Goal: Download file/media

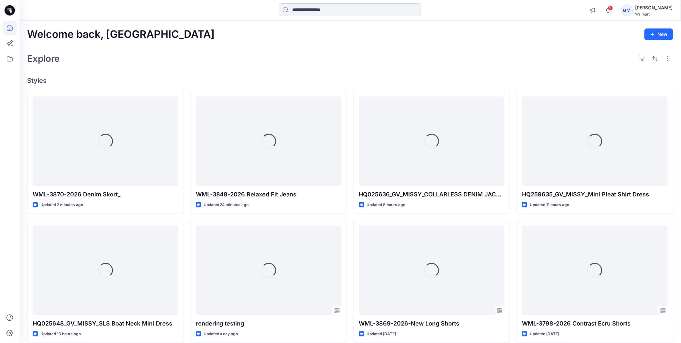
click at [358, 10] on input at bounding box center [350, 9] width 142 height 13
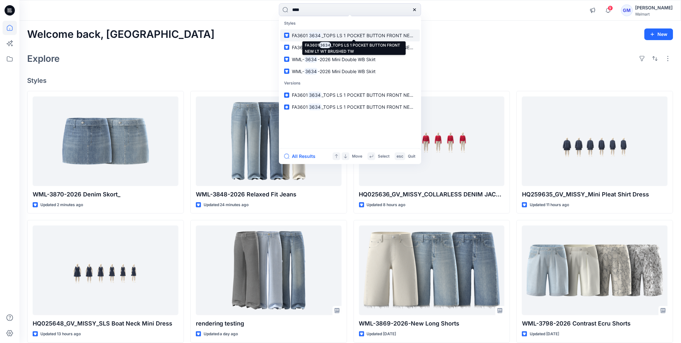
type input "****"
click at [332, 34] on span "_TOPS LS 1 POCKET BUTTON FRONT NEW LT WT BRUSHED TW" at bounding box center [391, 35] width 138 height 5
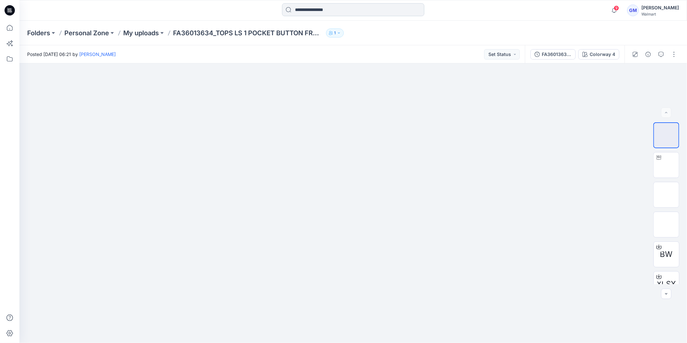
click at [327, 9] on input at bounding box center [353, 9] width 142 height 13
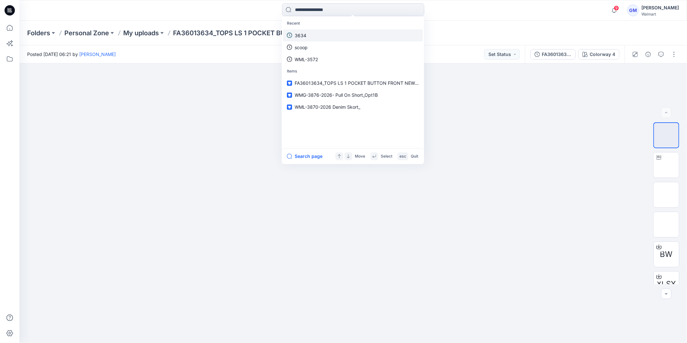
click at [313, 33] on link "3634" at bounding box center [353, 35] width 140 height 12
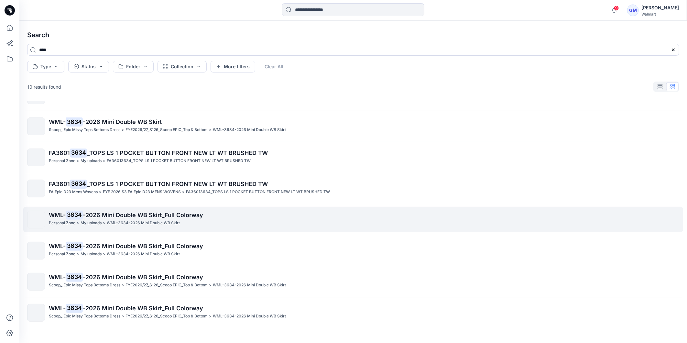
scroll to position [89, 0]
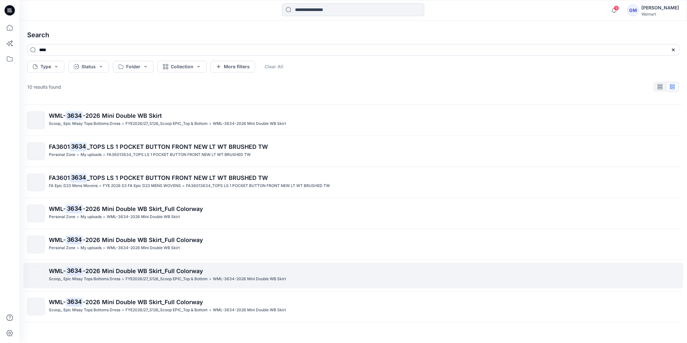
click at [70, 272] on mark "3634" at bounding box center [74, 270] width 17 height 9
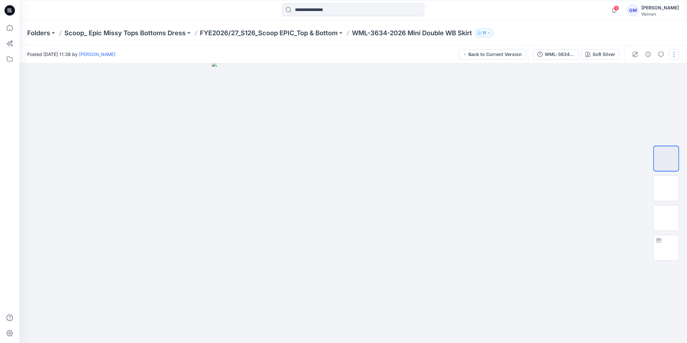
click at [676, 54] on button "button" at bounding box center [674, 54] width 10 height 10
click at [559, 58] on button "WML-3634-2026 Mini Double WB Skirt_Full Colorway" at bounding box center [555, 54] width 45 height 10
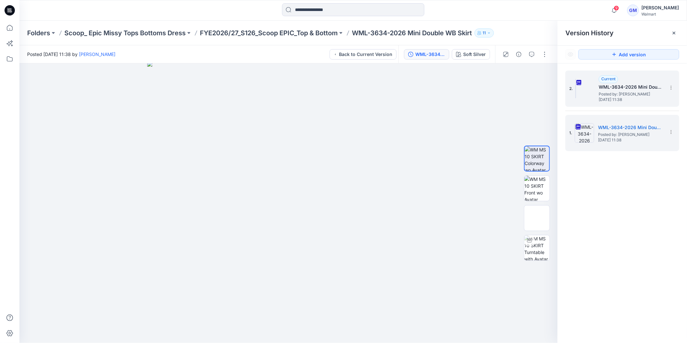
click at [626, 91] on span "Posted by: [PERSON_NAME]" at bounding box center [630, 94] width 65 height 6
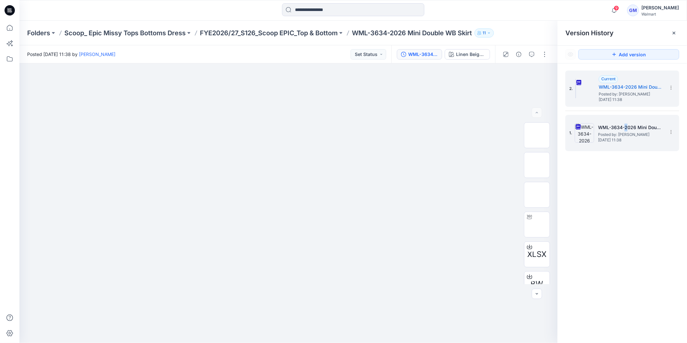
click at [625, 130] on h5 "WML-3634-2026 Mini Double WB Skirt_Full Colorway" at bounding box center [630, 127] width 65 height 8
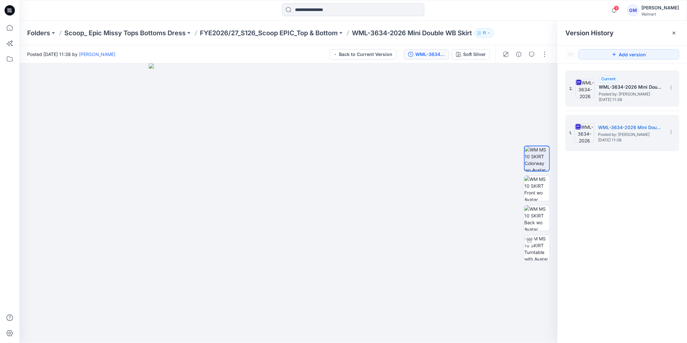
click at [642, 90] on h5 "WML-3634-2026 Mini Double WB Skirt_Full Colorway" at bounding box center [630, 87] width 65 height 8
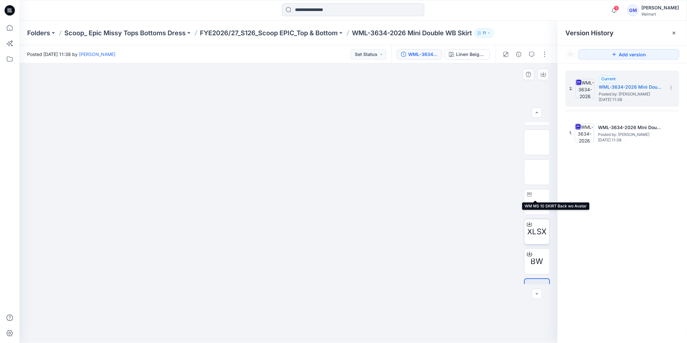
scroll to position [43, 0]
click at [532, 249] on div at bounding box center [529, 254] width 10 height 10
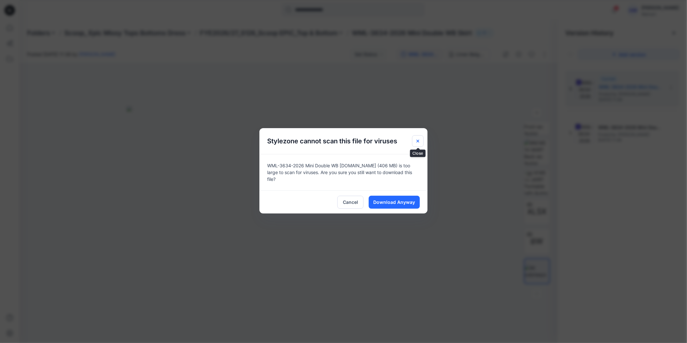
click at [421, 139] on button "Close" at bounding box center [418, 141] width 12 height 12
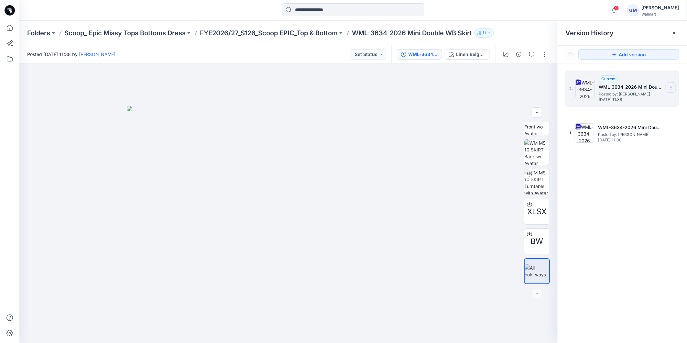
click at [671, 90] on icon at bounding box center [670, 87] width 5 height 5
click at [649, 102] on span "Download Source BW File" at bounding box center [638, 101] width 54 height 8
